Goal: Check status: Check status

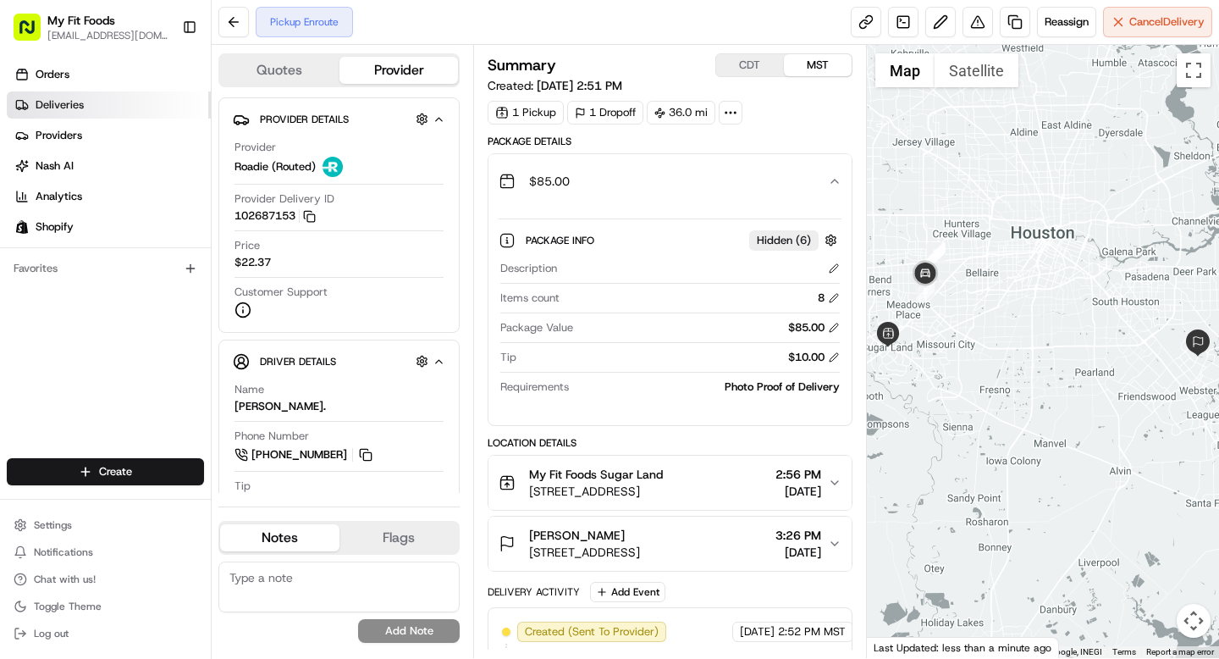
click at [71, 108] on span "Deliveries" at bounding box center [60, 104] width 48 height 15
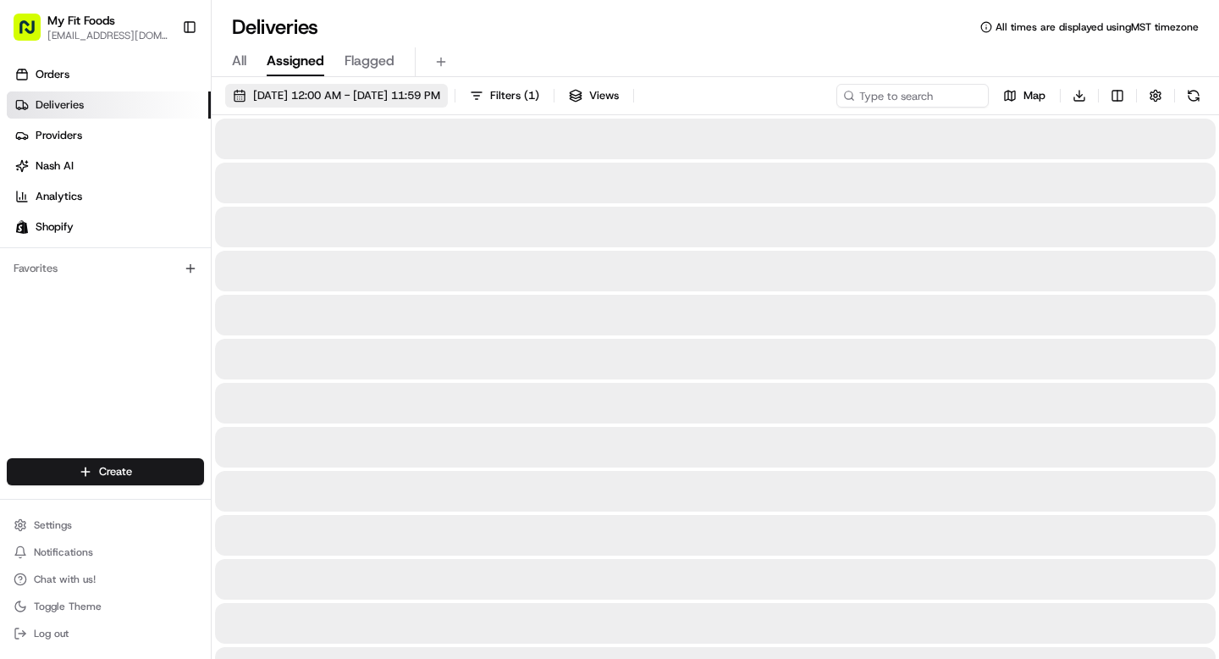
click at [290, 94] on span "[DATE] 12:00 AM - [DATE] 11:59 PM" at bounding box center [346, 95] width 187 height 15
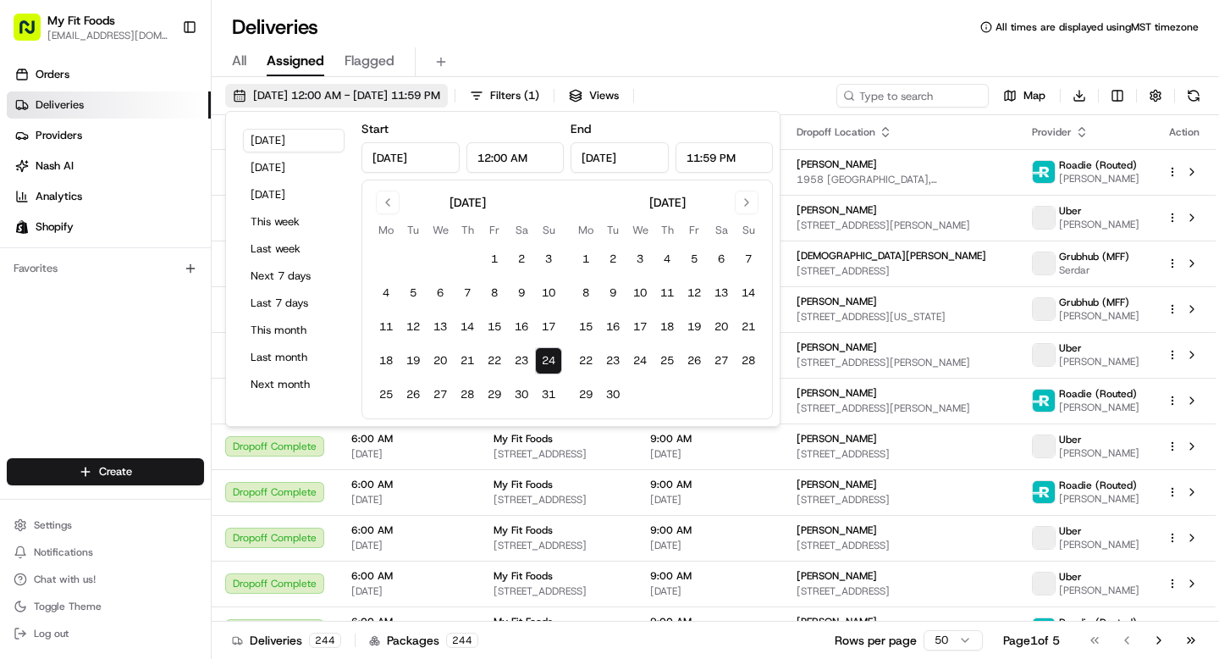
type input "[DATE]"
type input "12:00 AM"
type input "[DATE]"
type input "11:59 PM"
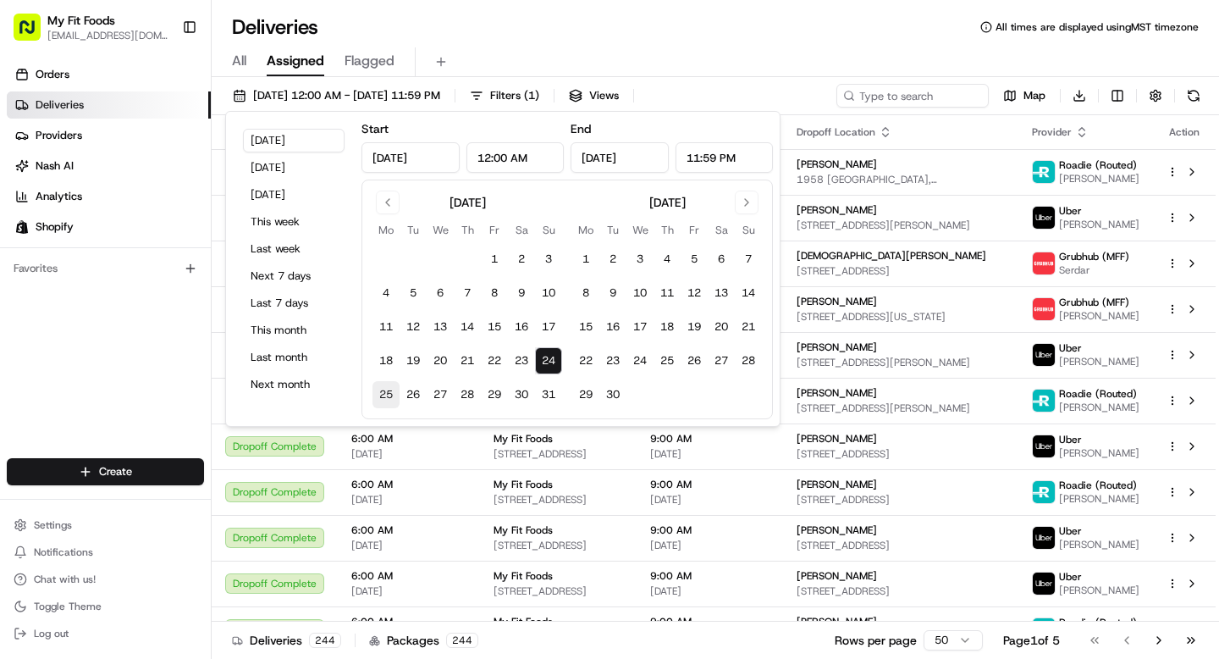
click at [392, 391] on button "25" at bounding box center [386, 394] width 27 height 27
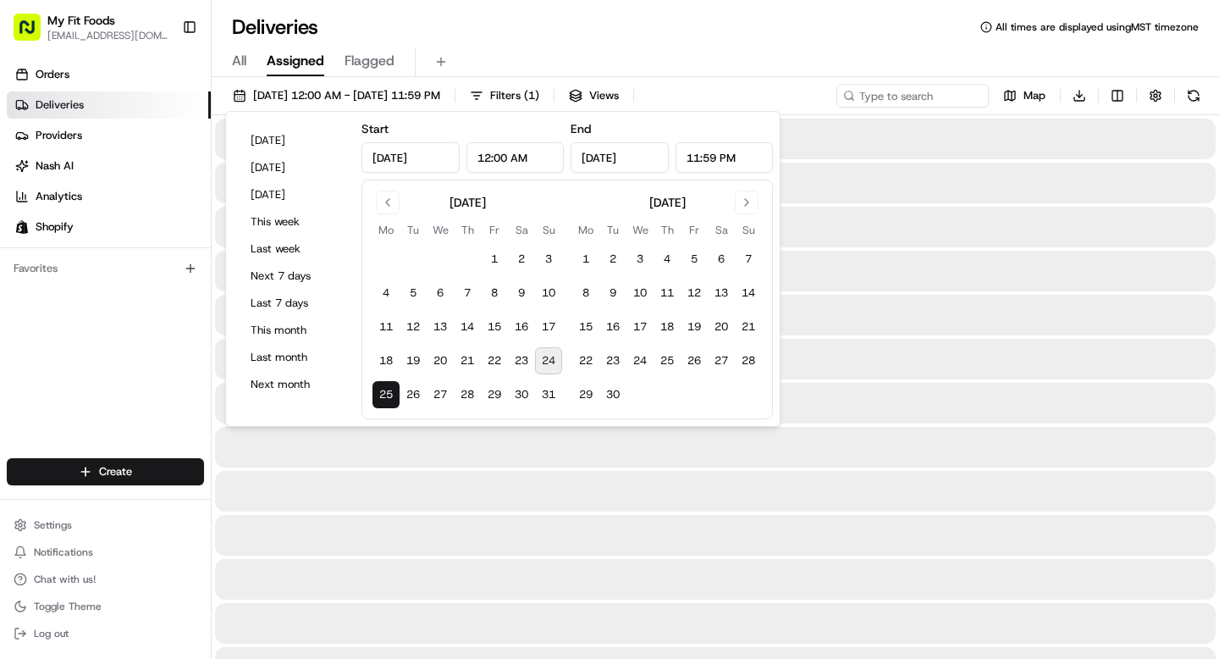
type input "[DATE]"
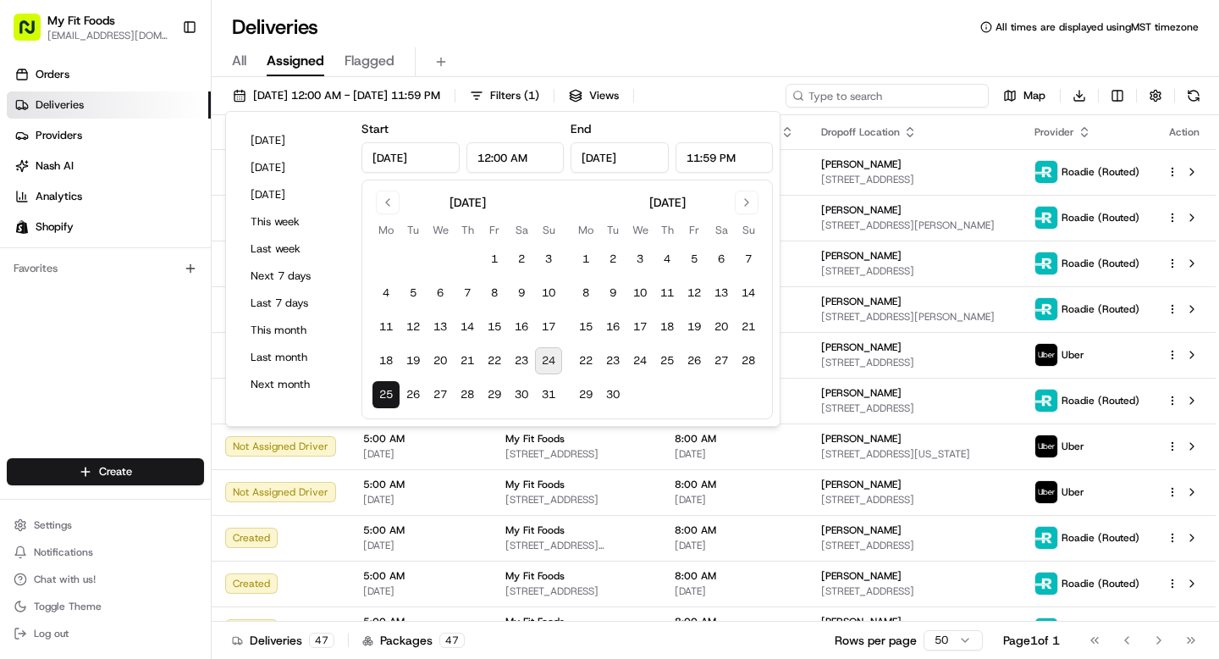
click at [900, 97] on input at bounding box center [887, 96] width 203 height 24
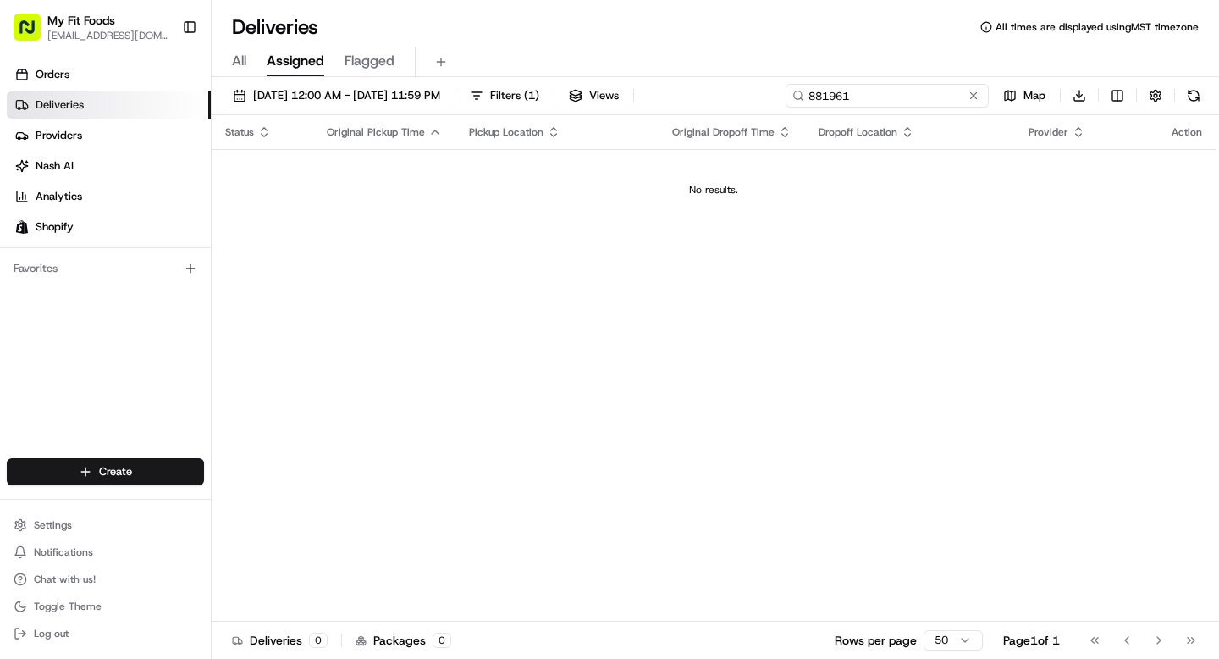
drag, startPoint x: 896, startPoint y: 96, endPoint x: 772, endPoint y: 96, distance: 123.6
click at [776, 96] on div "[DATE] 12:00 AM - [DATE] 11:59 PM Filters ( 1 ) Views 881961 Map Download" at bounding box center [716, 99] width 1008 height 31
type input "881961"
click at [95, 64] on link "Orders" at bounding box center [109, 74] width 204 height 27
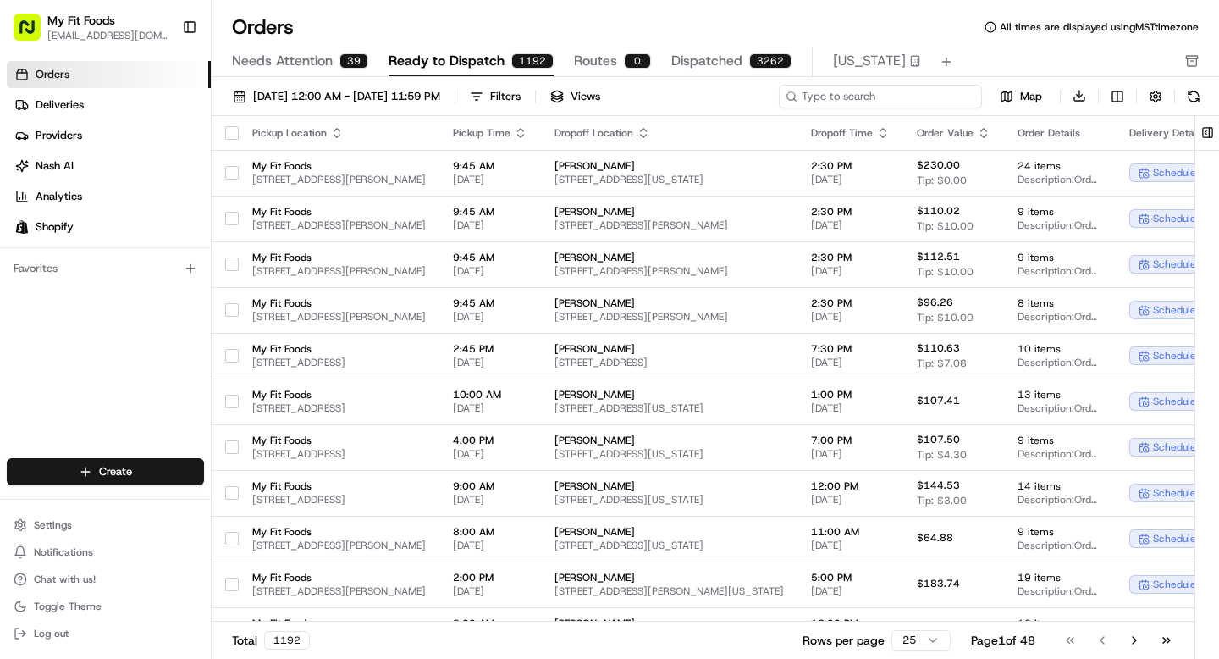
click at [873, 97] on input at bounding box center [880, 97] width 203 height 24
paste input "881961"
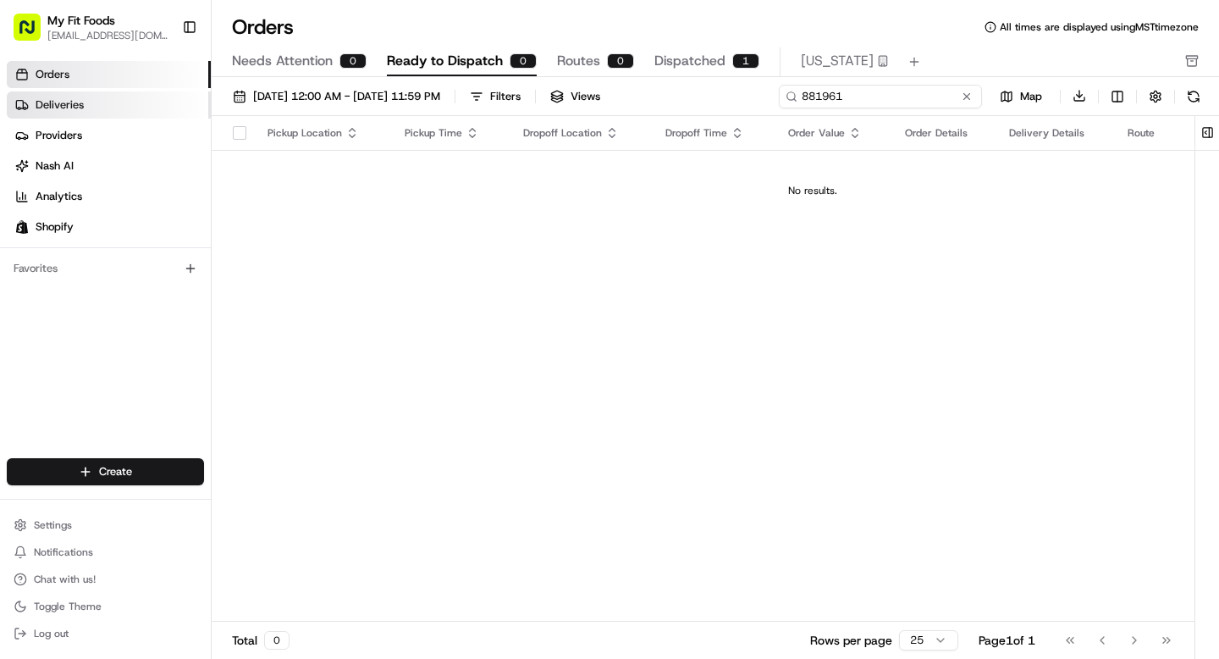
type input "881961"
click at [128, 104] on link "Deliveries" at bounding box center [109, 104] width 204 height 27
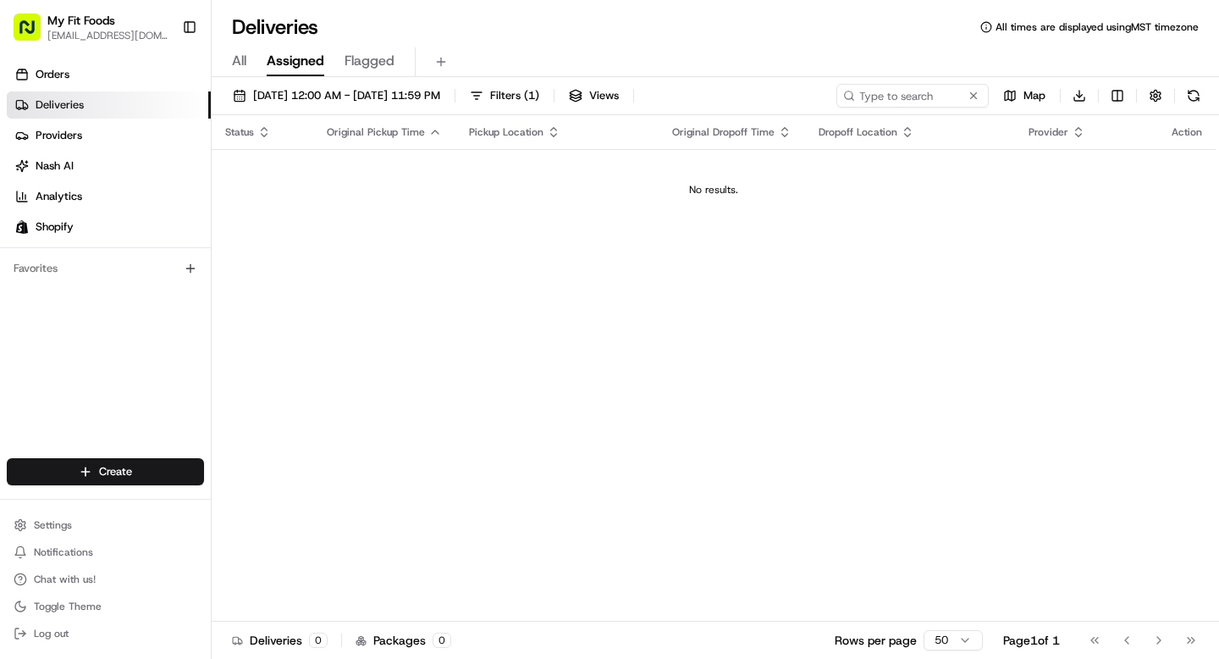
click at [234, 60] on span "All" at bounding box center [239, 61] width 14 height 20
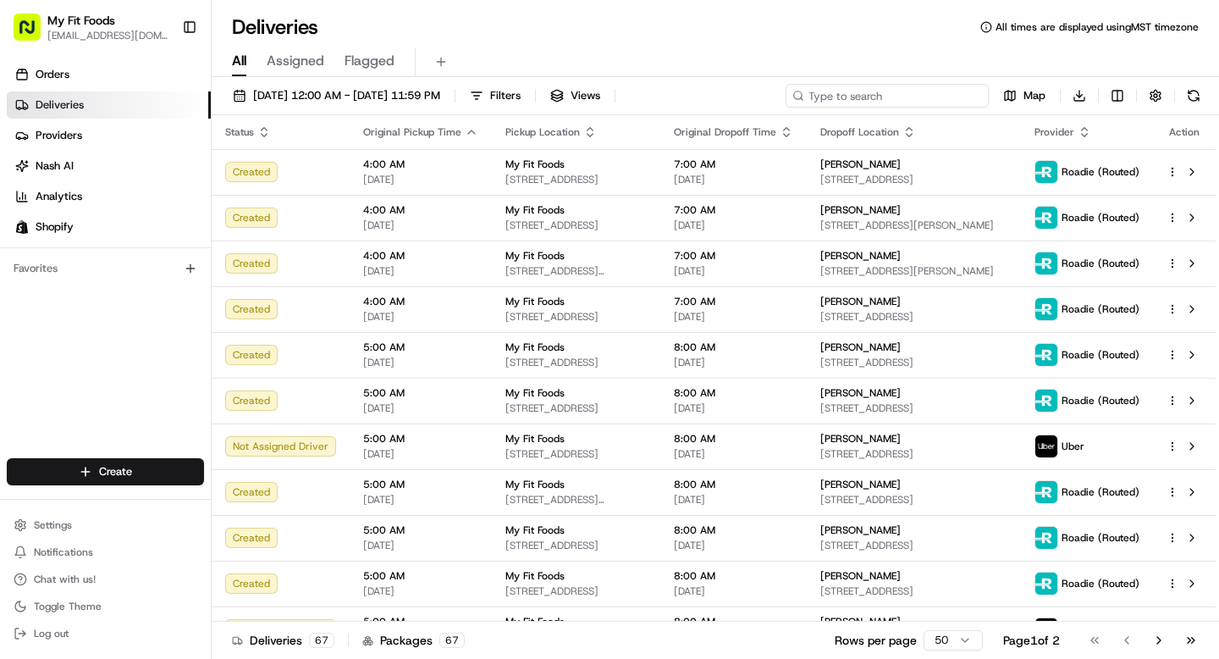
click at [925, 97] on input at bounding box center [887, 96] width 203 height 24
paste input "881961"
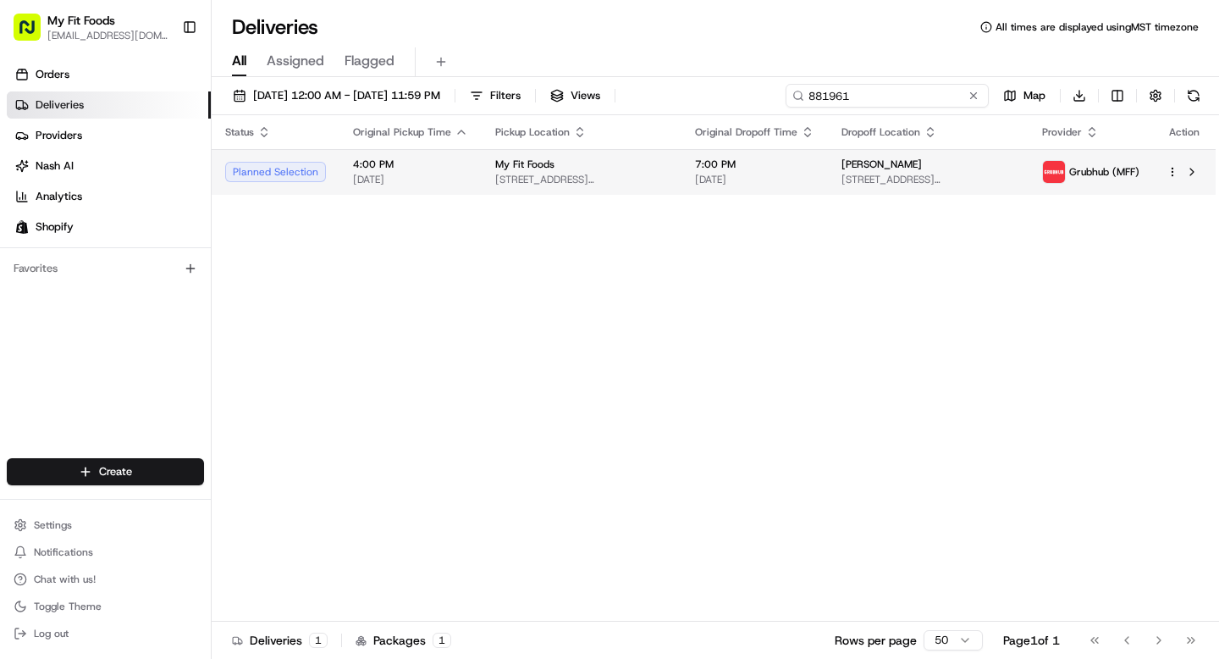
type input "881961"
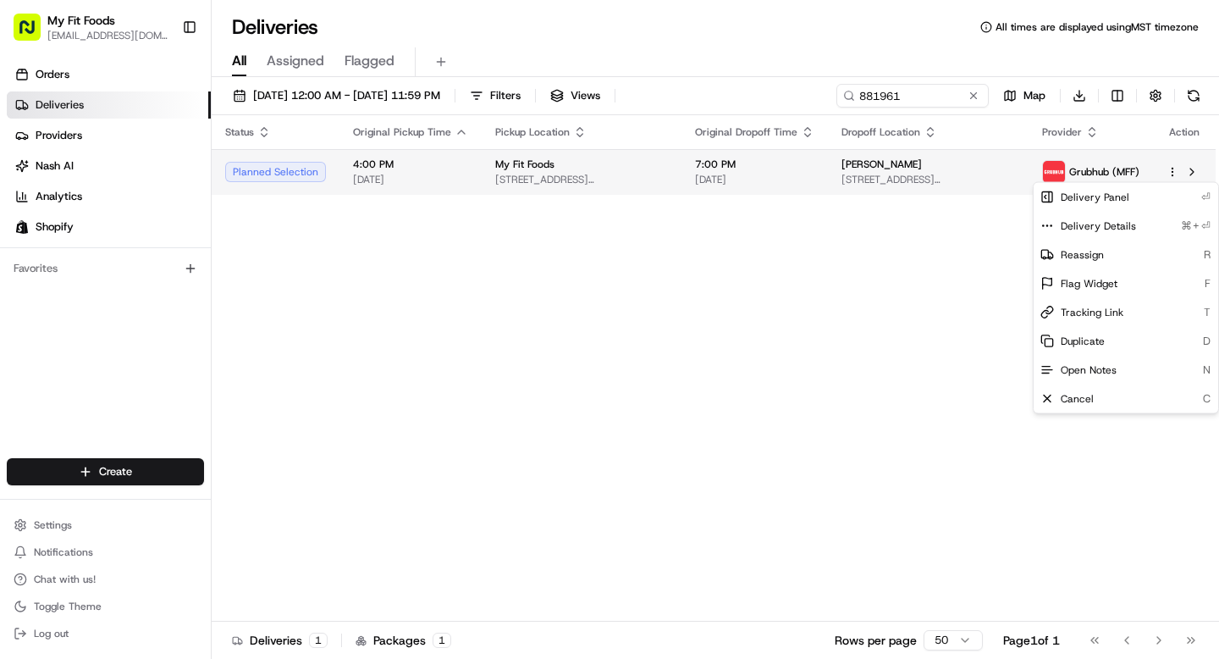
click at [1173, 176] on html "My Fit Foods [EMAIL_ADDRESS][DOMAIN_NAME] Toggle Sidebar Orders Deliveries Prov…" at bounding box center [609, 329] width 1219 height 659
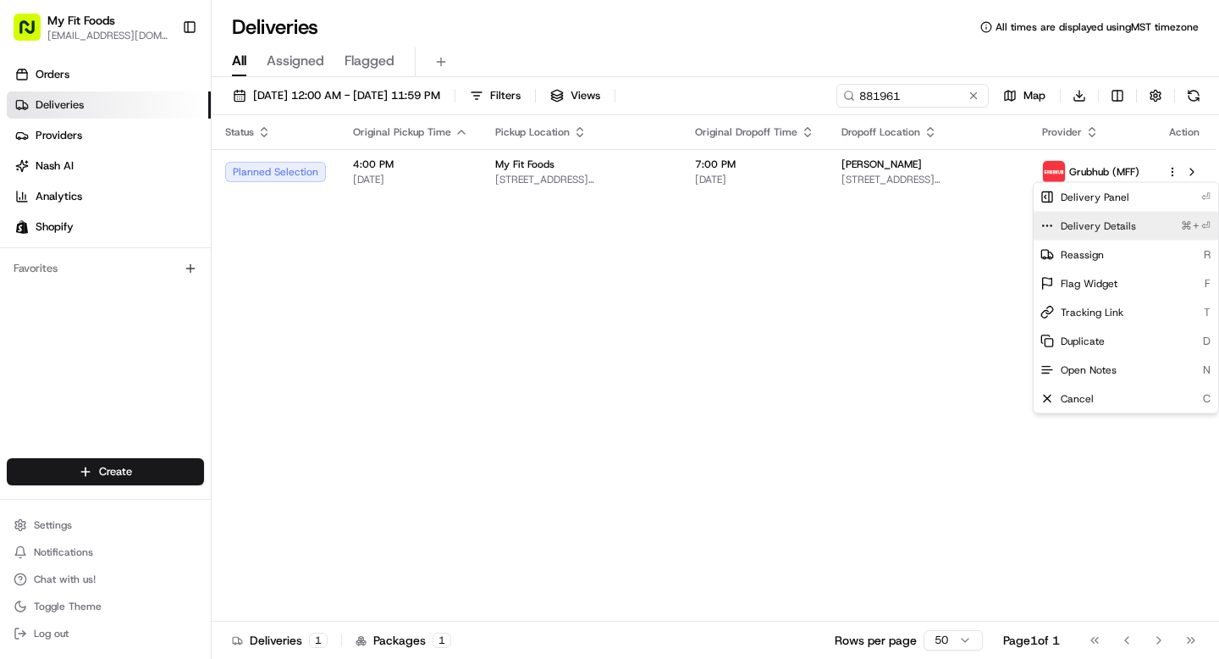
click at [1078, 220] on span "Delivery Details" at bounding box center [1098, 226] width 75 height 14
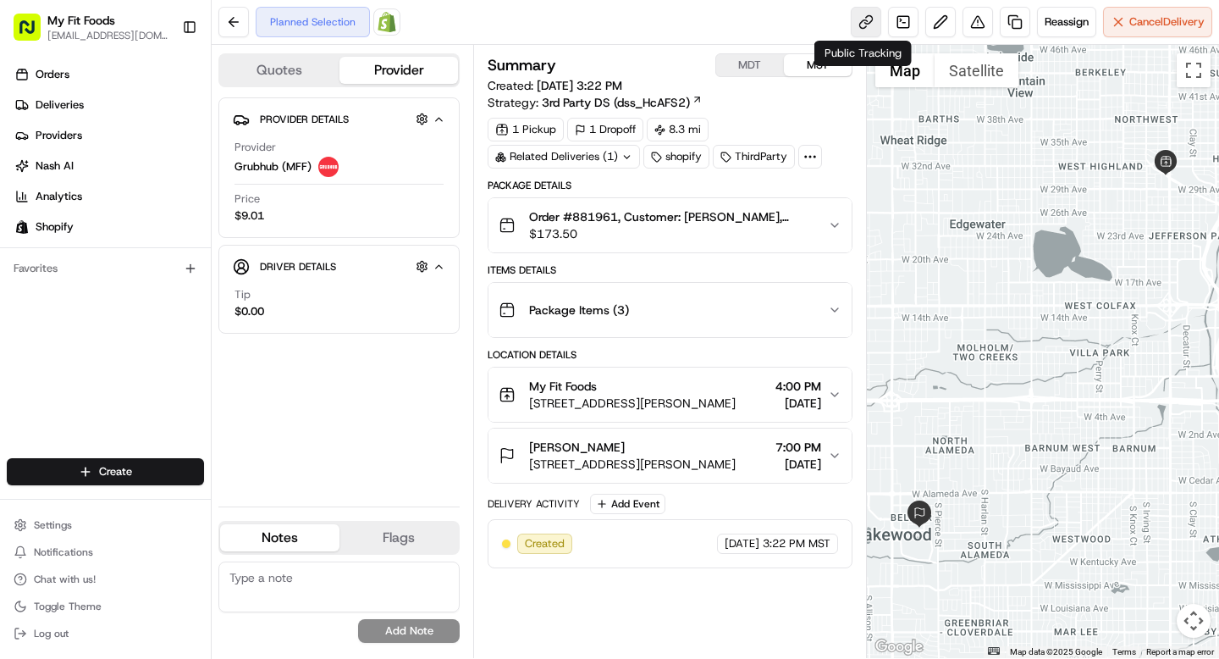
click at [864, 17] on link at bounding box center [866, 22] width 30 height 30
